Goal: Task Accomplishment & Management: Manage account settings

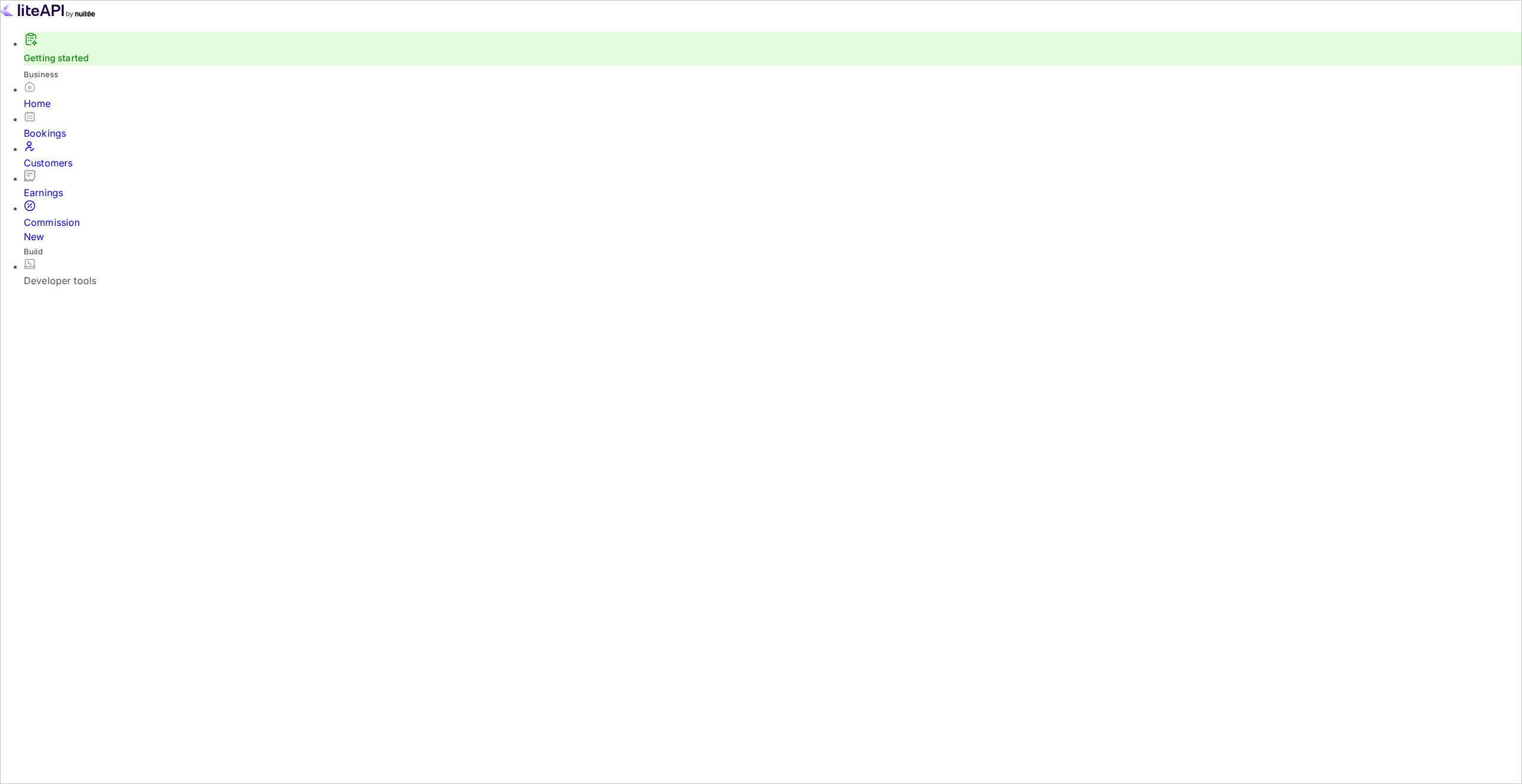
click at [64, 191] on div "Earnings" at bounding box center [773, 192] width 1499 height 14
click at [76, 217] on div "Commission New" at bounding box center [773, 229] width 1499 height 29
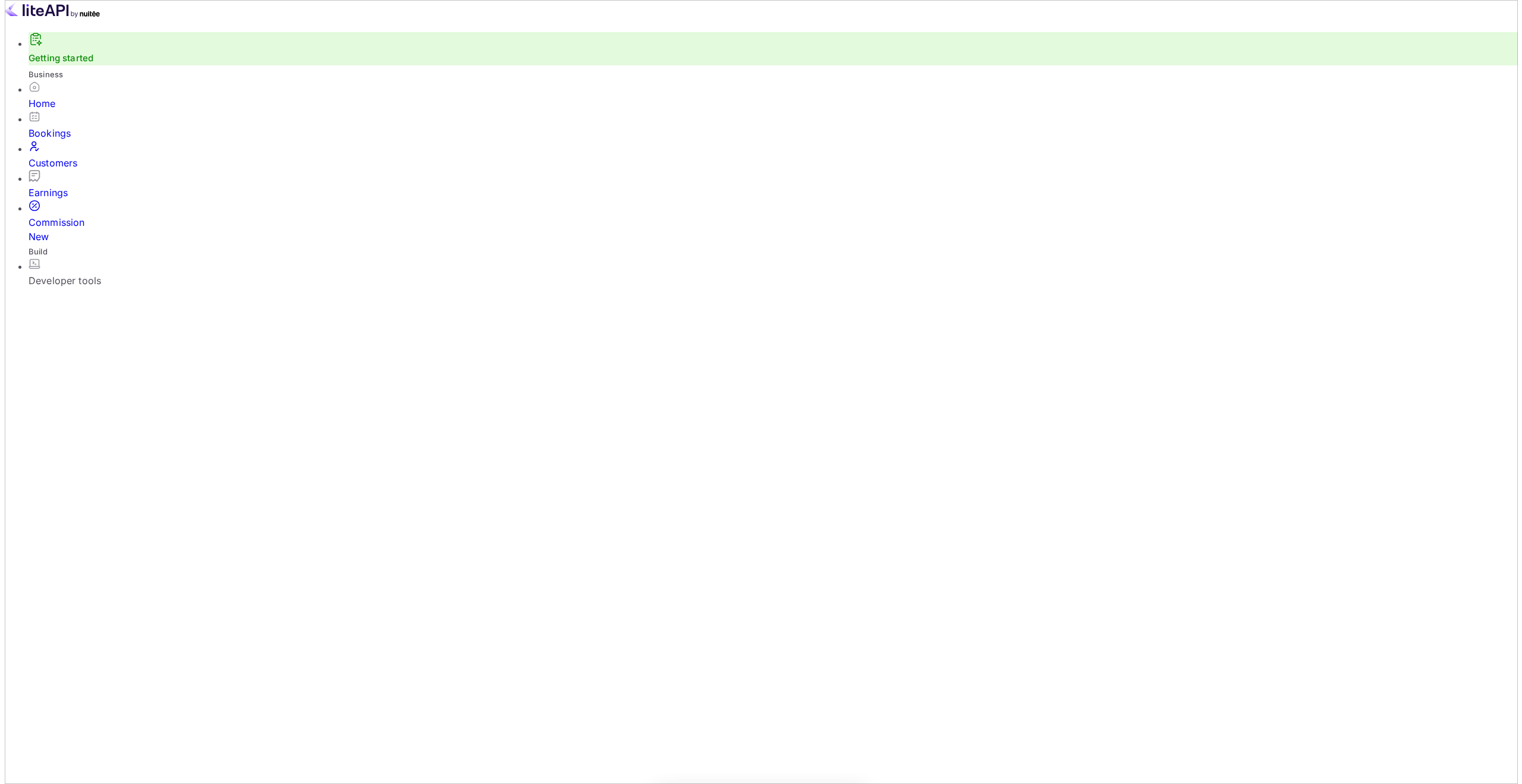
scroll to position [297, 1321]
